Goal: Task Accomplishment & Management: Manage account settings

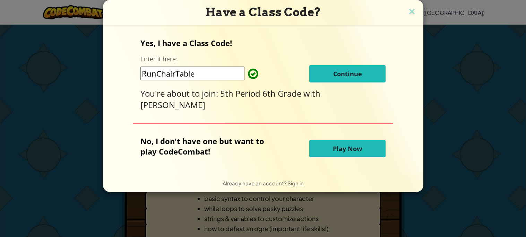
click at [363, 76] on button "Continue" at bounding box center [348, 73] width 76 height 17
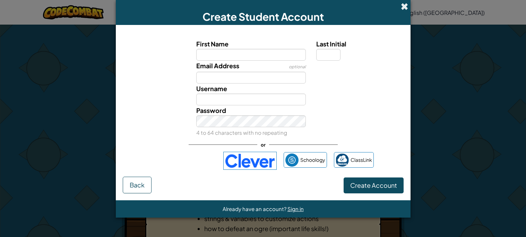
click at [404, 5] on span at bounding box center [404, 6] width 7 height 7
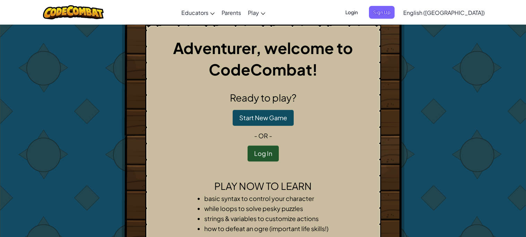
click at [362, 12] on span "Login" at bounding box center [351, 12] width 21 height 13
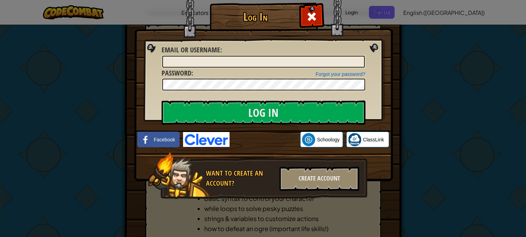
type input "MrDerp777"
click at [160, 84] on div "Log In Unknown Error Email or Username : MrDerp777 Forgot your password? Passwo…" at bounding box center [263, 111] width 231 height 202
click at [372, 101] on img at bounding box center [263, 81] width 259 height 202
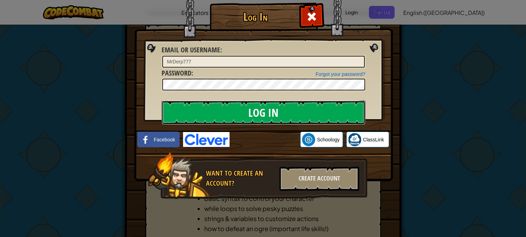
click at [349, 112] on input "Log In" at bounding box center [264, 113] width 204 height 24
